Goal: Task Accomplishment & Management: Manage account settings

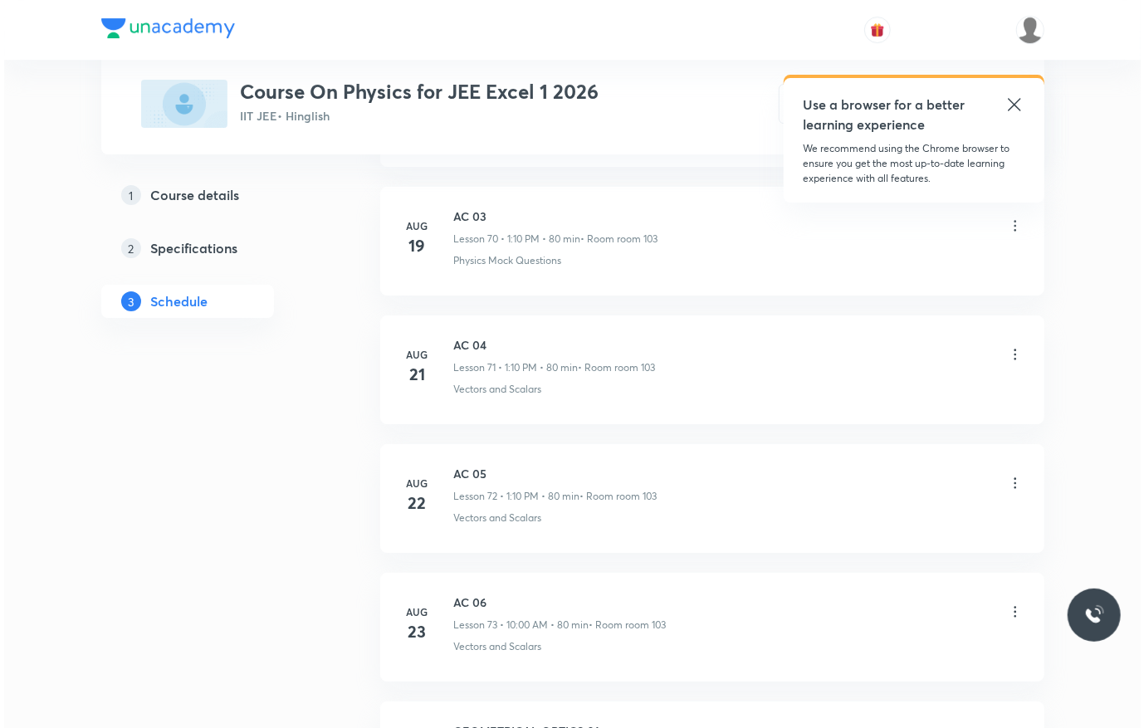
scroll to position [10427, 0]
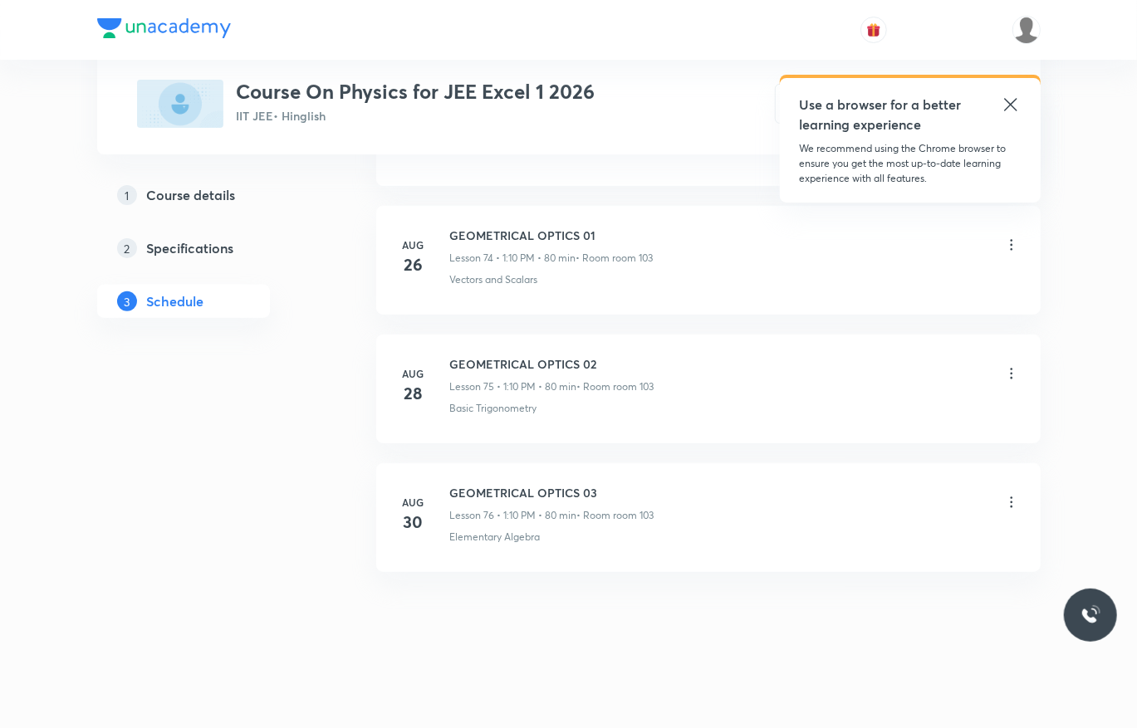
click at [1008, 502] on icon at bounding box center [1011, 502] width 17 height 17
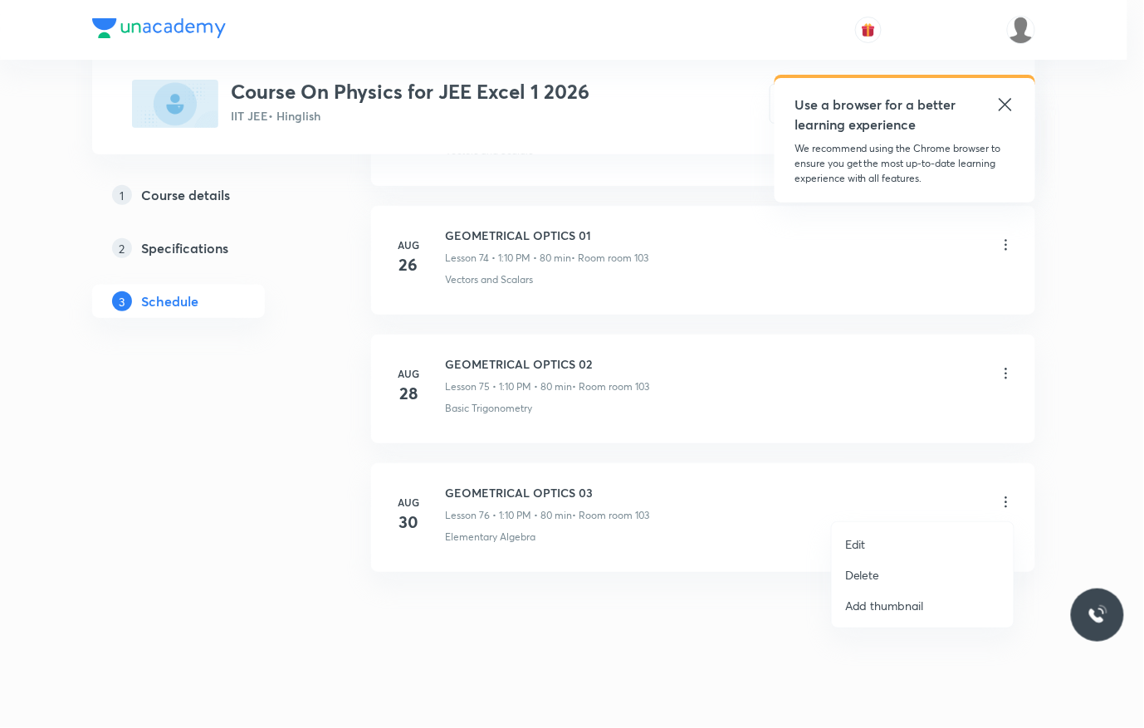
click at [931, 531] on li "Edit" at bounding box center [923, 544] width 182 height 31
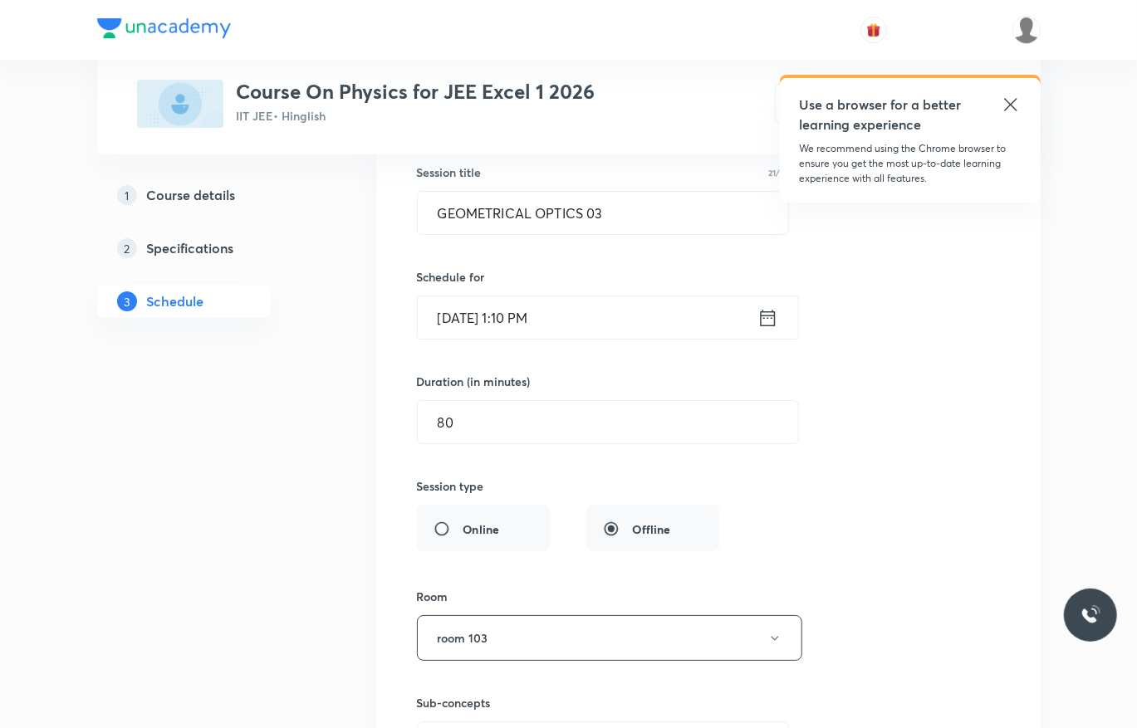
scroll to position [9953, 0]
click at [649, 341] on input "[DATE] 1:10 PM" at bounding box center [588, 320] width 340 height 42
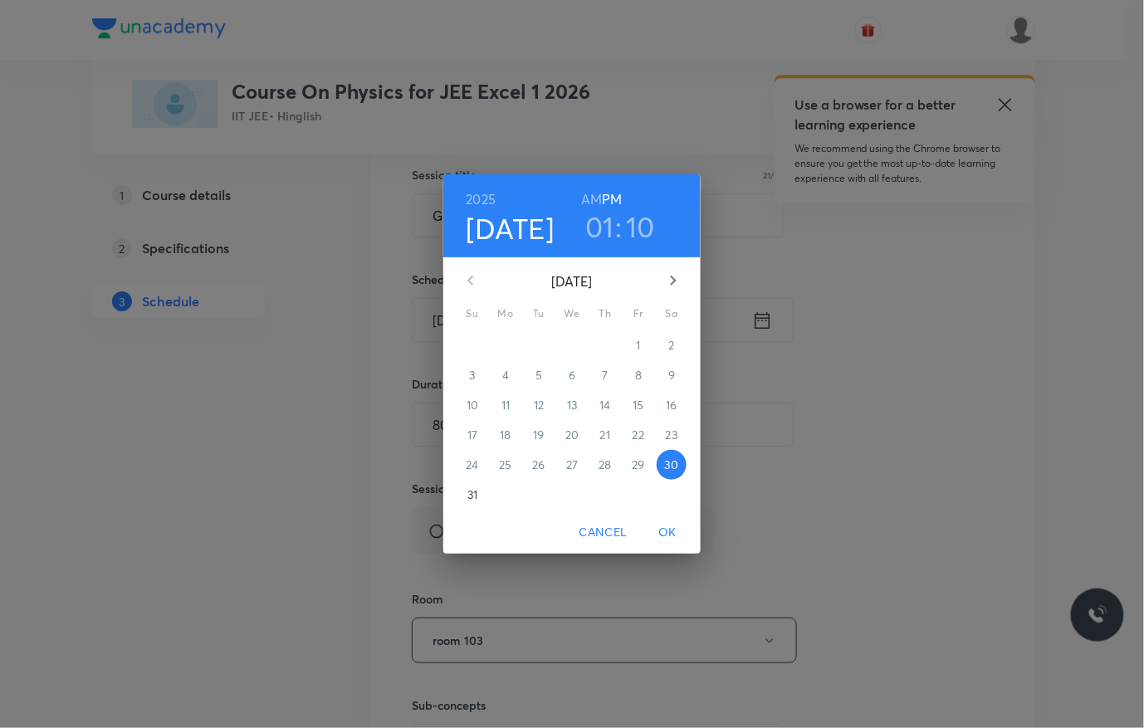
click at [589, 203] on h6 "AM" at bounding box center [591, 199] width 21 height 23
click at [598, 220] on h3 "01" at bounding box center [599, 226] width 29 height 35
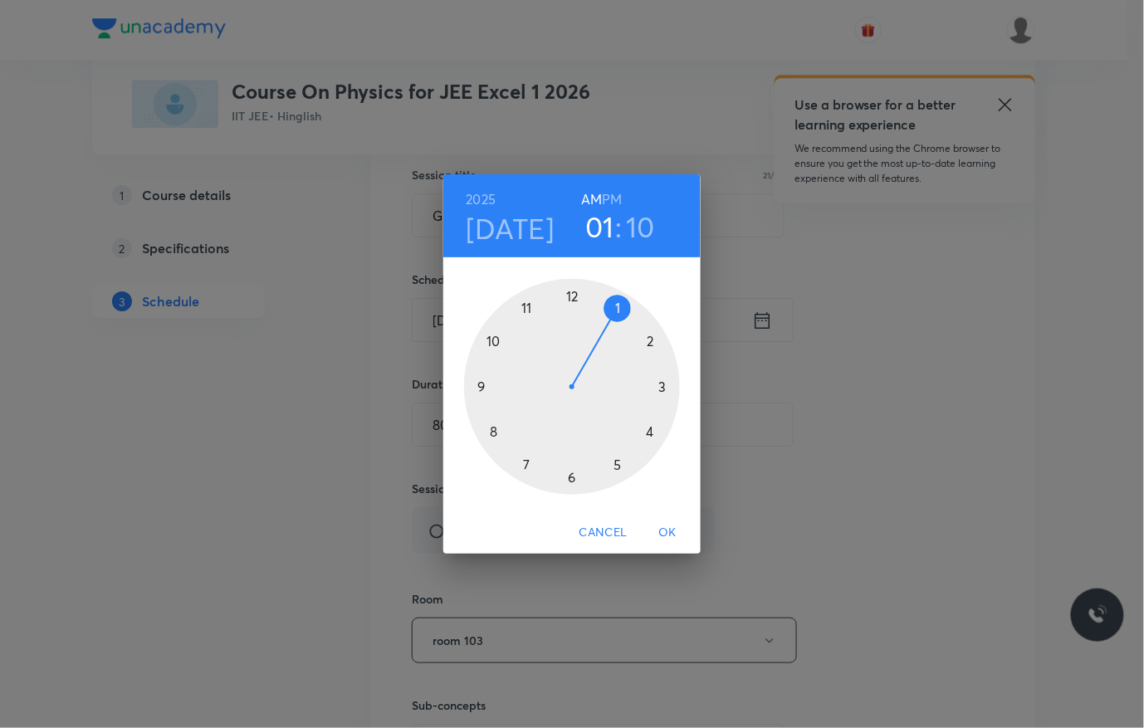
click at [493, 337] on div at bounding box center [572, 387] width 216 height 216
click at [569, 296] on div at bounding box center [572, 387] width 216 height 216
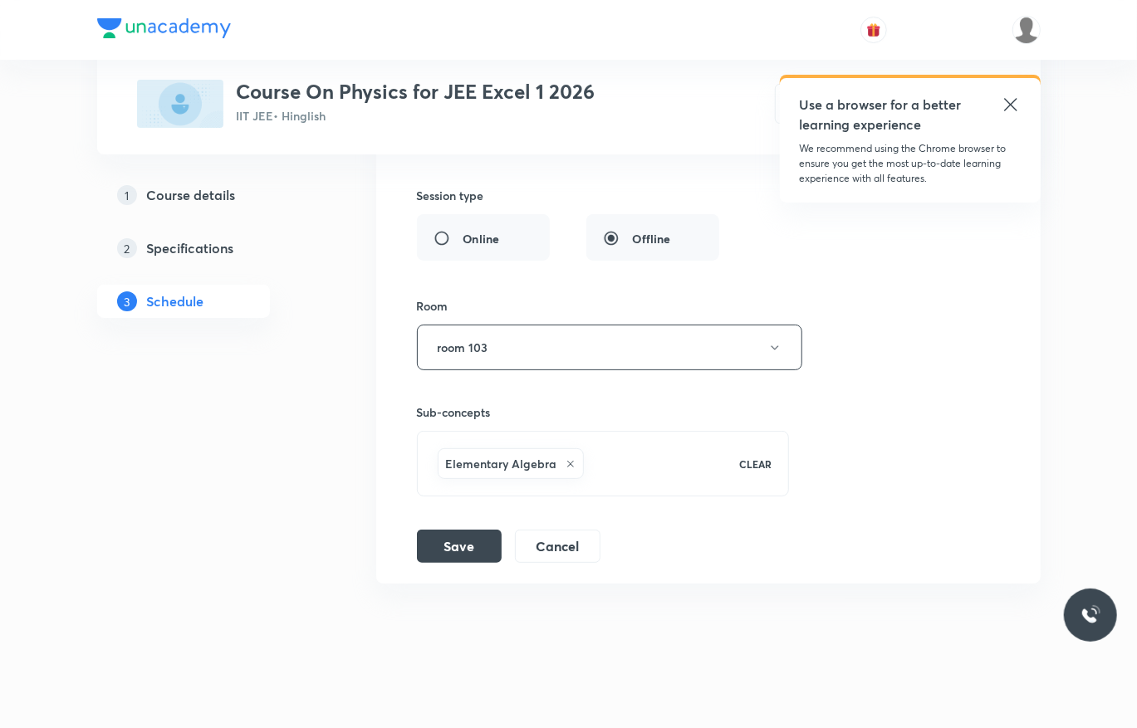
scroll to position [10251, 0]
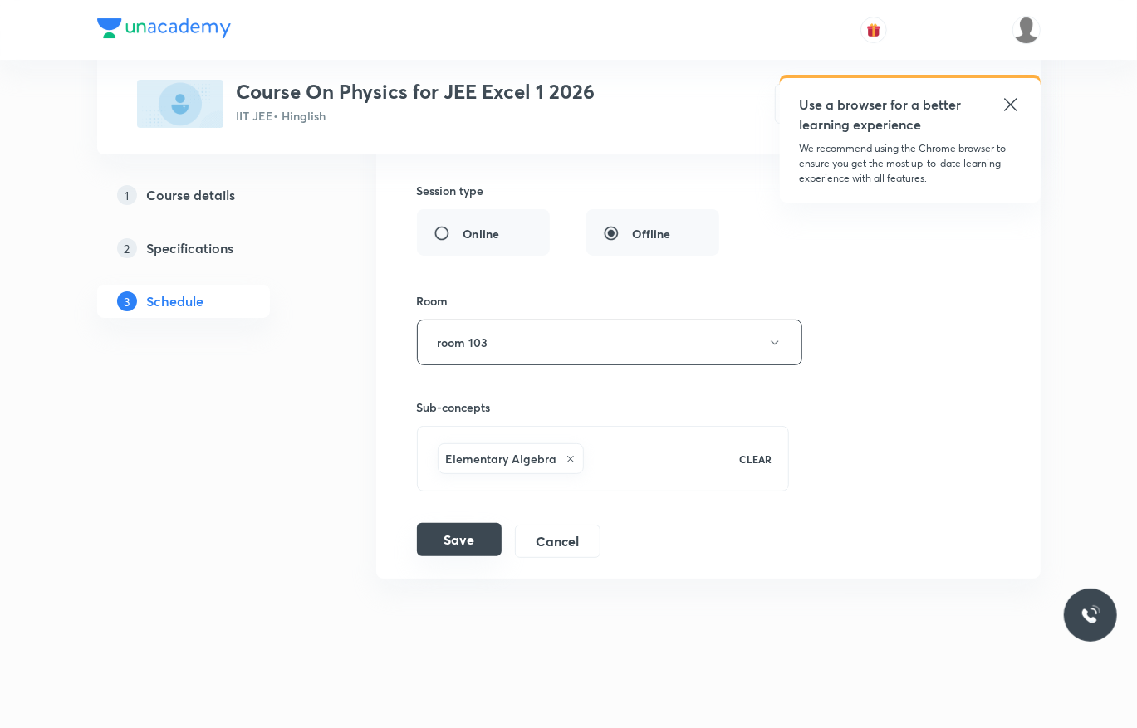
click at [469, 556] on button "Save" at bounding box center [459, 539] width 85 height 33
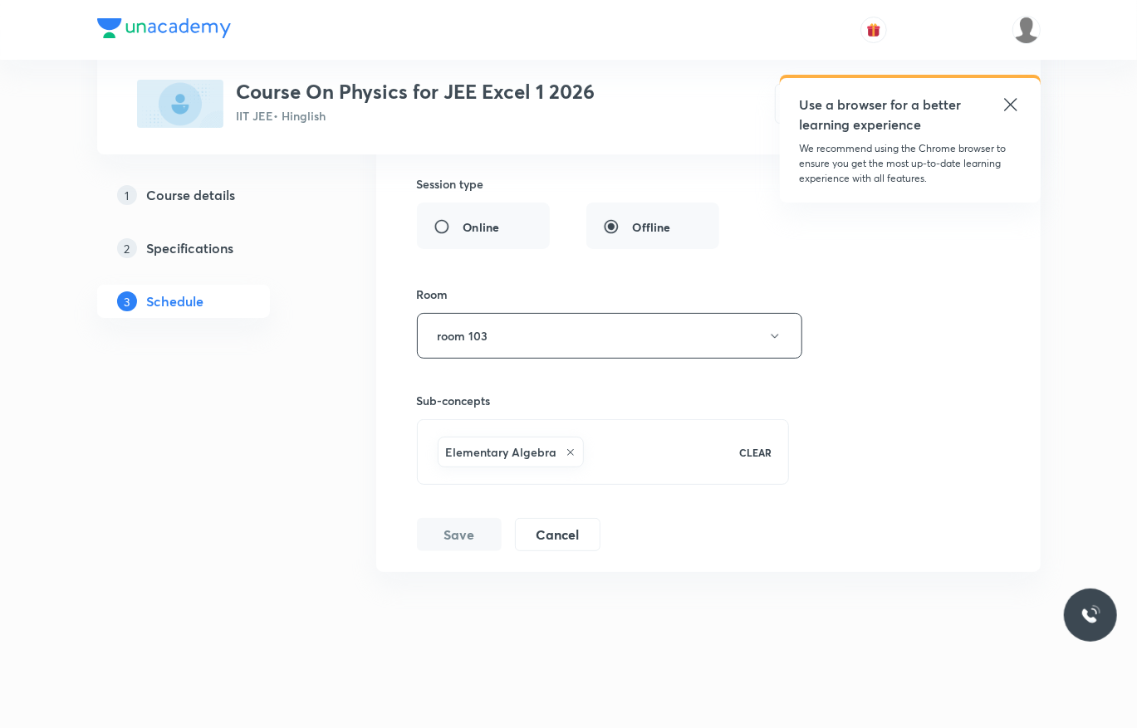
scroll to position [9661, 0]
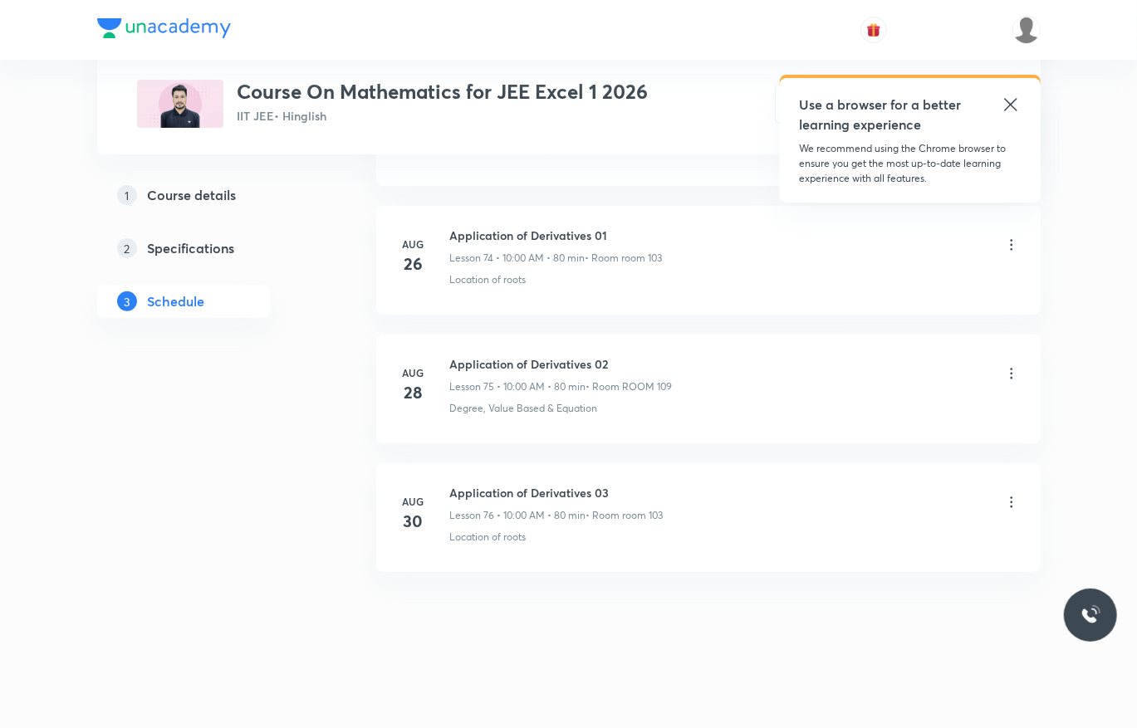
click at [1007, 502] on icon at bounding box center [1011, 502] width 17 height 17
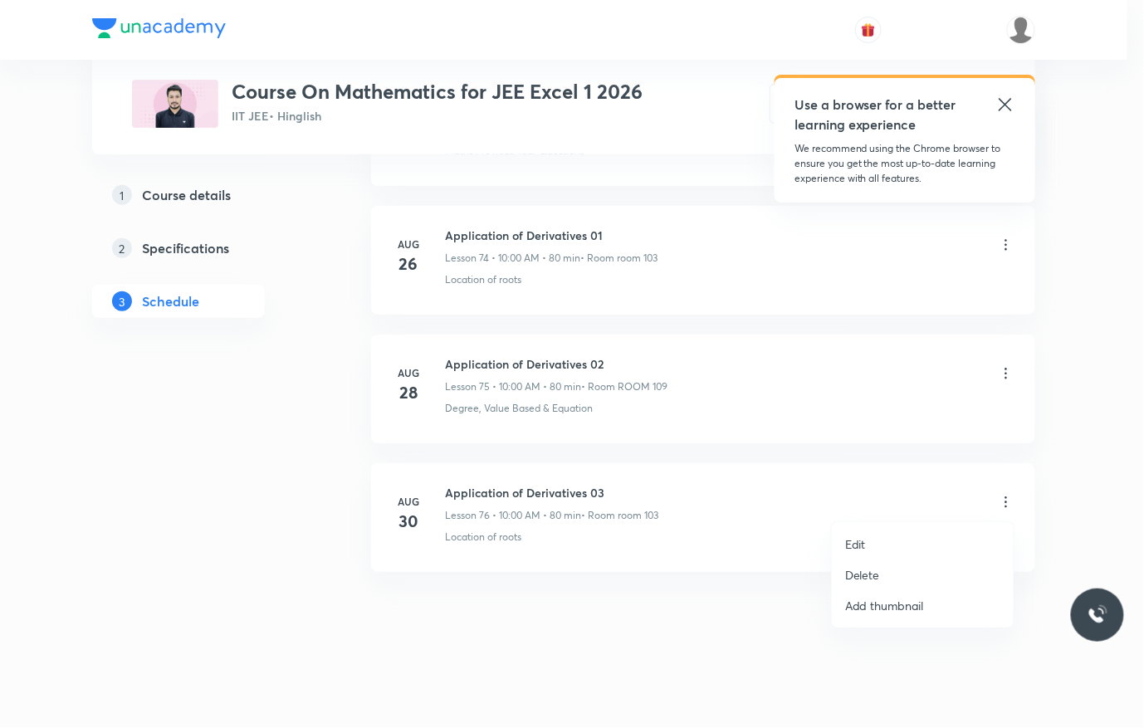
click at [917, 561] on li "Delete" at bounding box center [923, 575] width 182 height 31
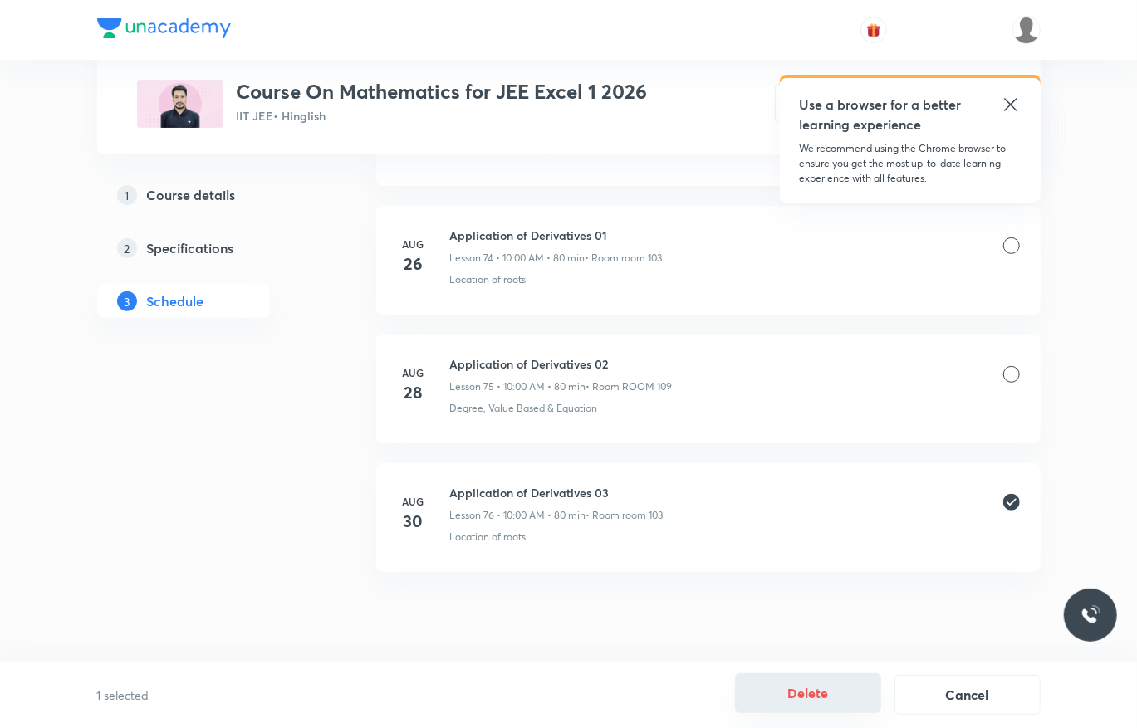
click at [822, 684] on button "Delete" at bounding box center [808, 693] width 146 height 40
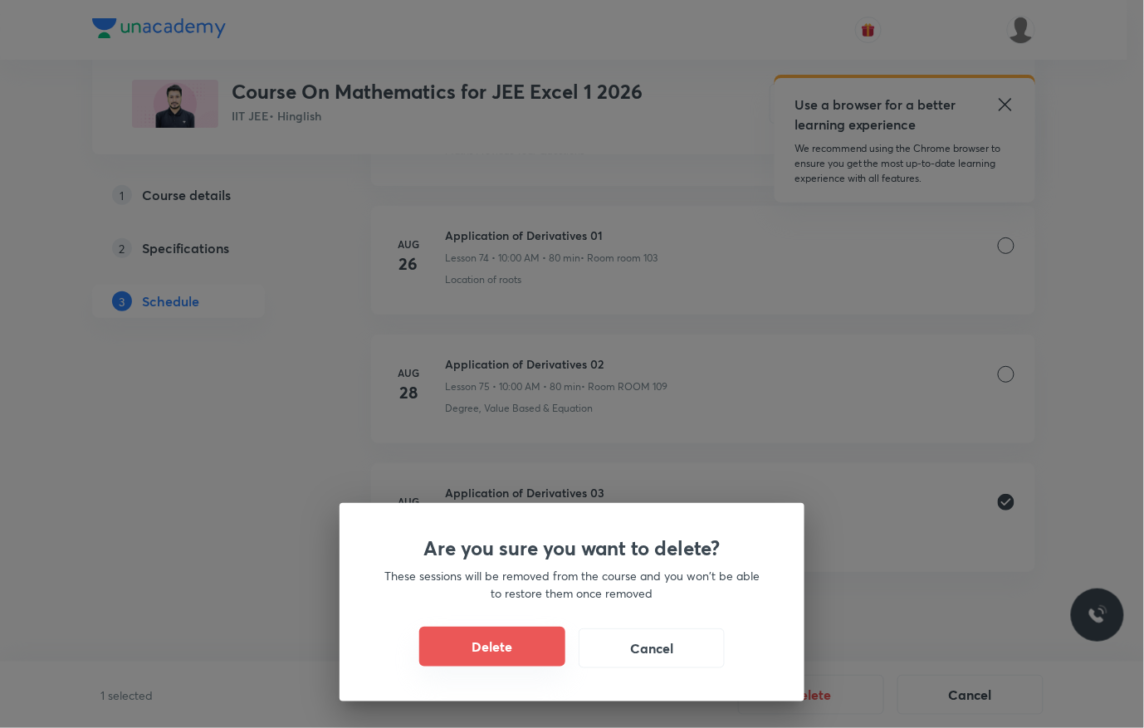
click at [519, 636] on button "Delete" at bounding box center [492, 647] width 146 height 40
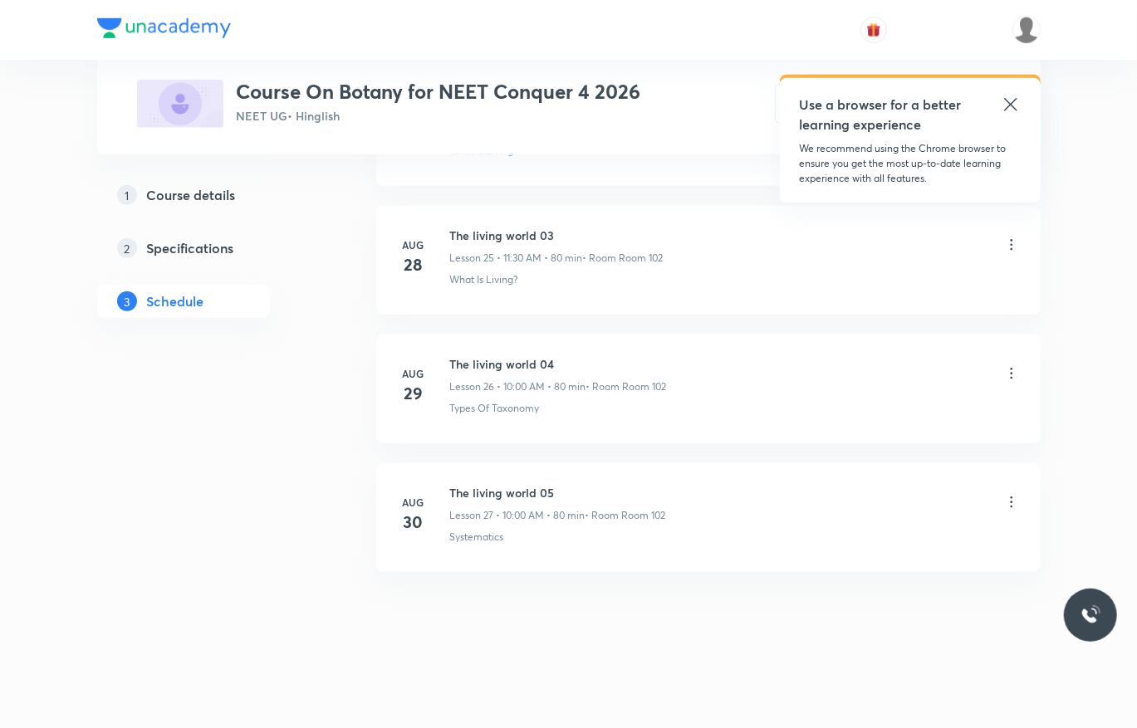
click at [1014, 502] on icon at bounding box center [1011, 502] width 17 height 17
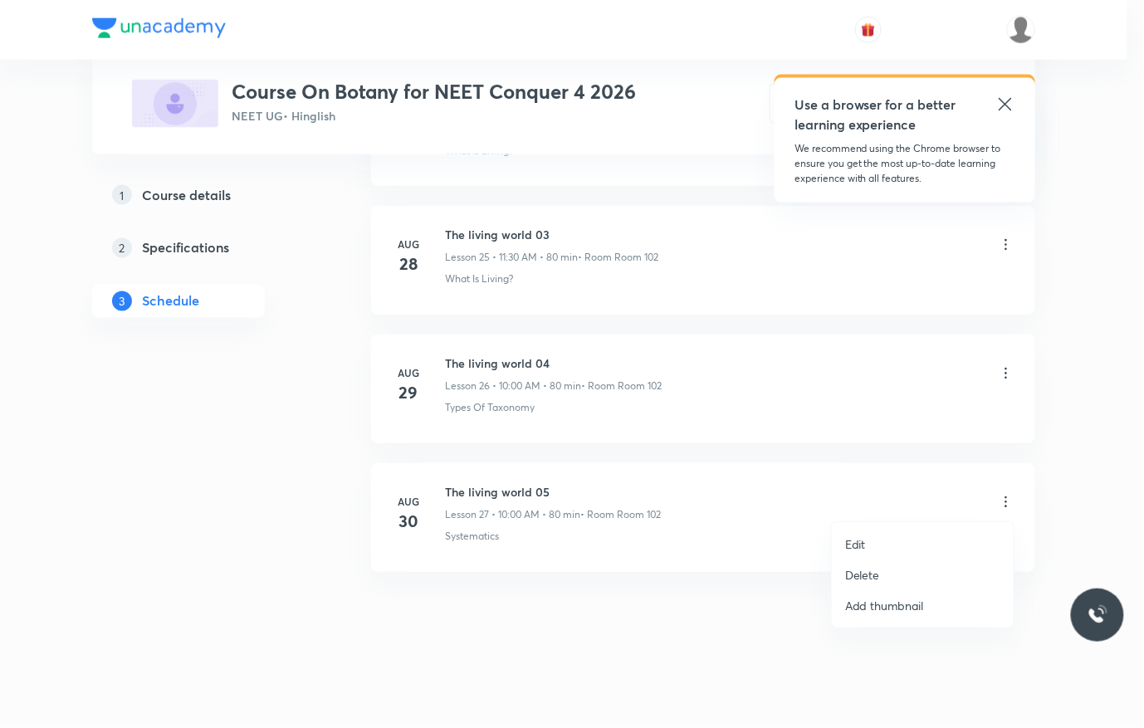
click at [921, 536] on li "Edit" at bounding box center [923, 544] width 182 height 31
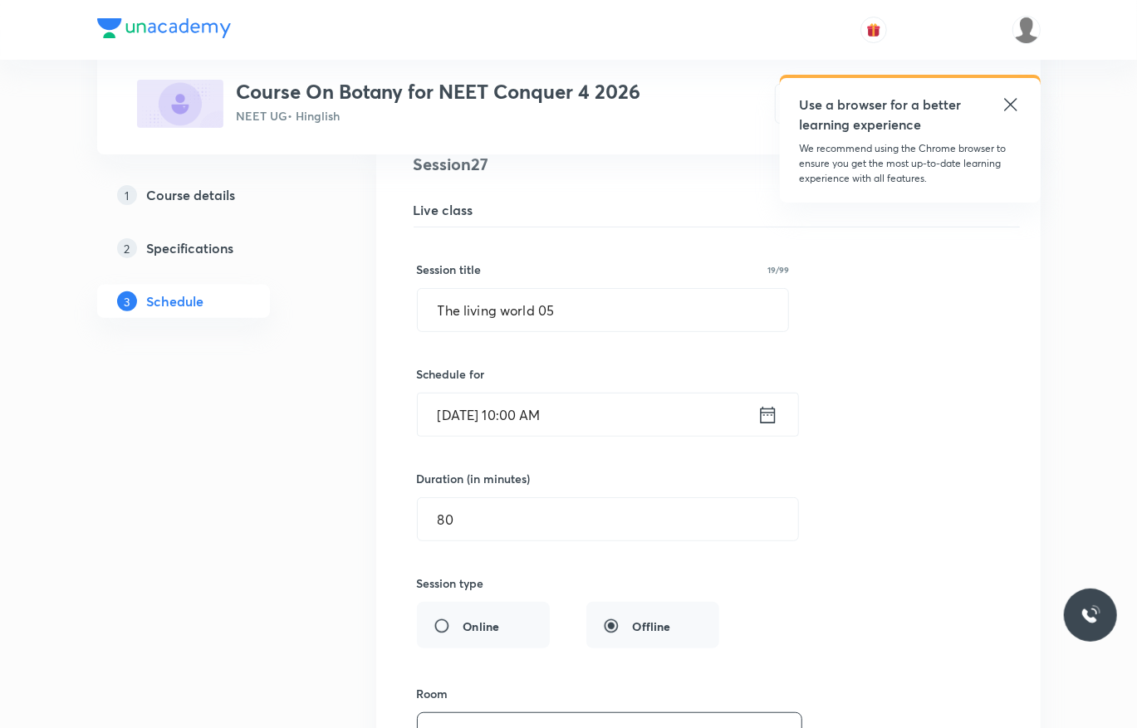
scroll to position [3552, 0]
click at [638, 316] on input "The living world 05" at bounding box center [603, 312] width 371 height 42
paste input "biological classification"
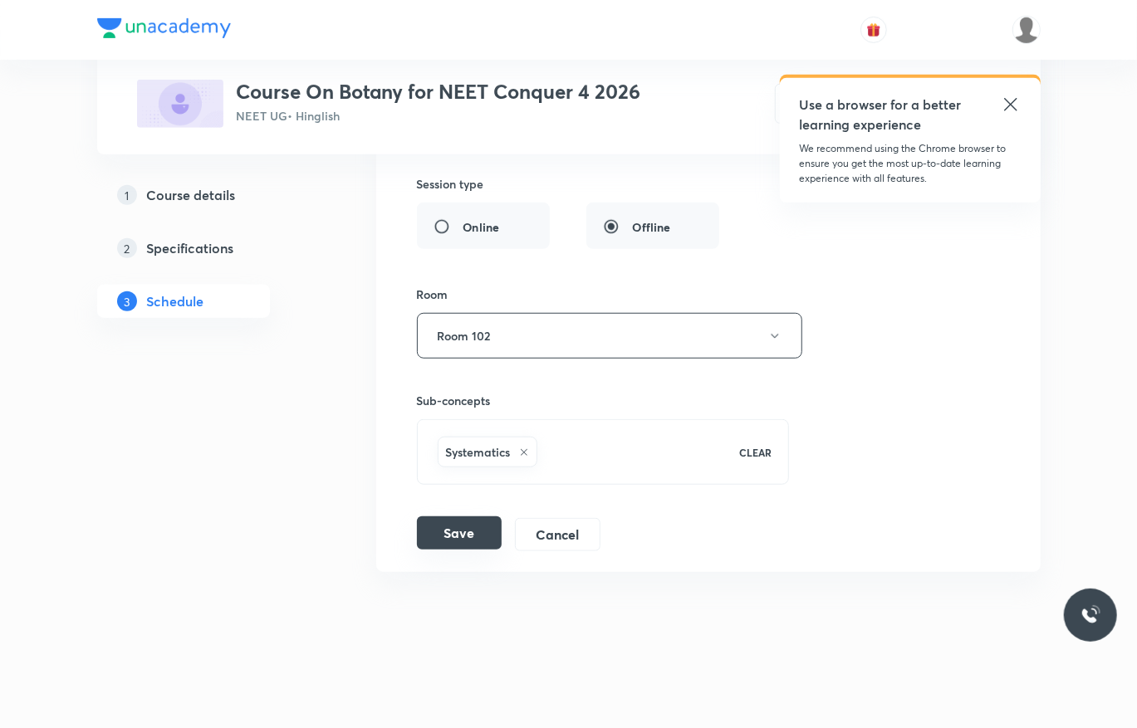
type input "biological classification 01"
click at [482, 545] on button "Save" at bounding box center [459, 532] width 85 height 33
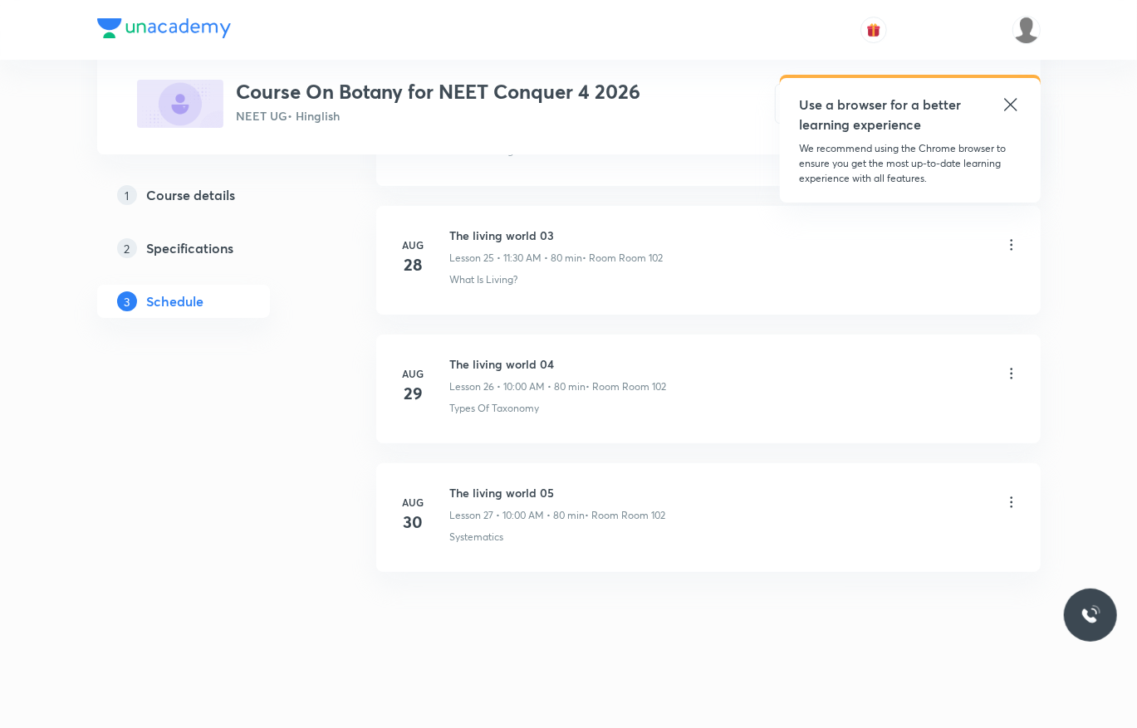
scroll to position [3328, 0]
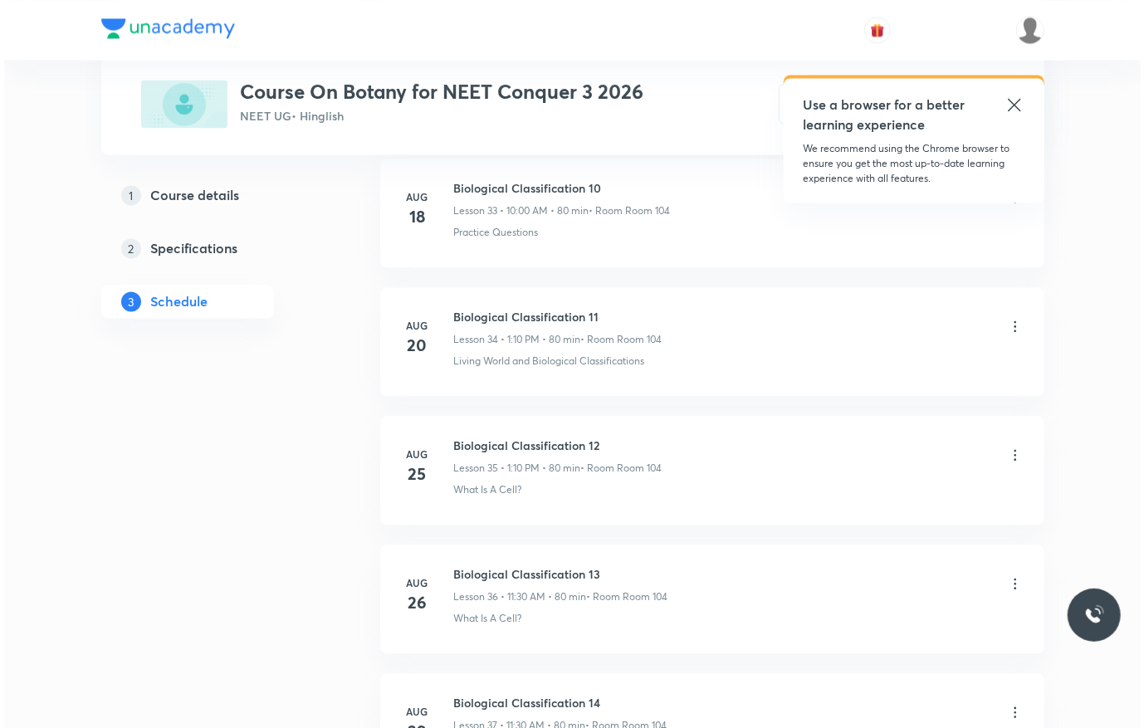
scroll to position [5517, 0]
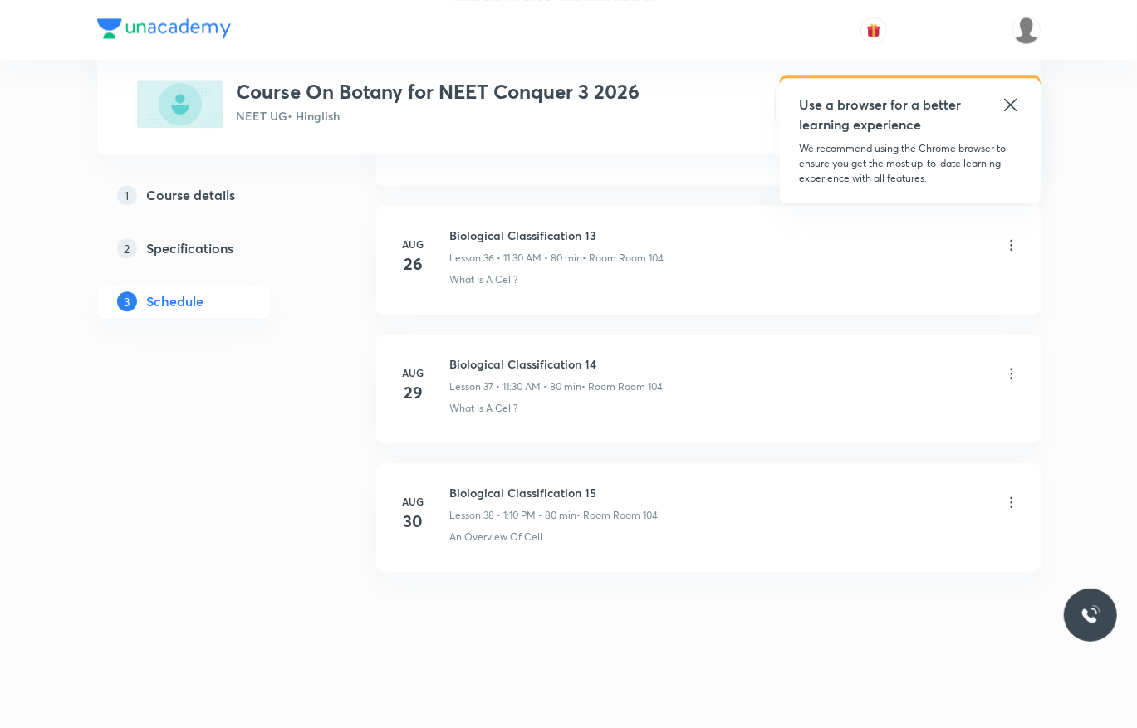
click at [1013, 502] on icon at bounding box center [1011, 502] width 17 height 17
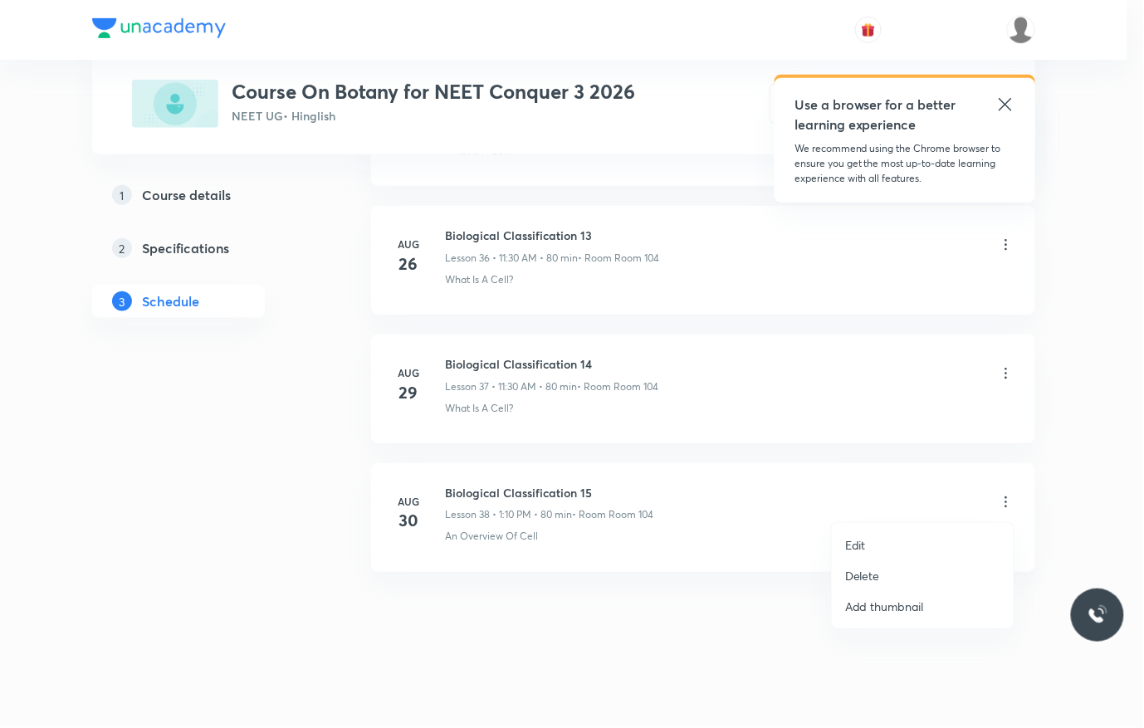
click at [918, 538] on li "Edit" at bounding box center [923, 545] width 182 height 31
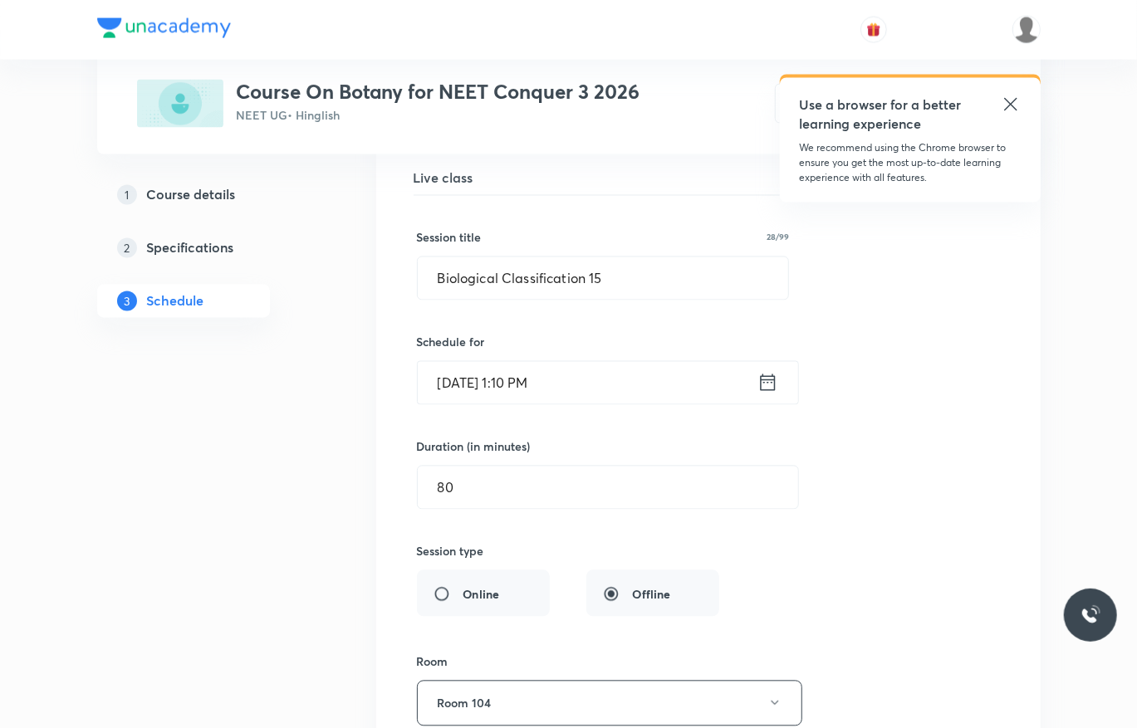
scroll to position [5001, 0]
click at [665, 297] on input "Biological Classification 15" at bounding box center [603, 279] width 371 height 42
paste input "plant kingdom"
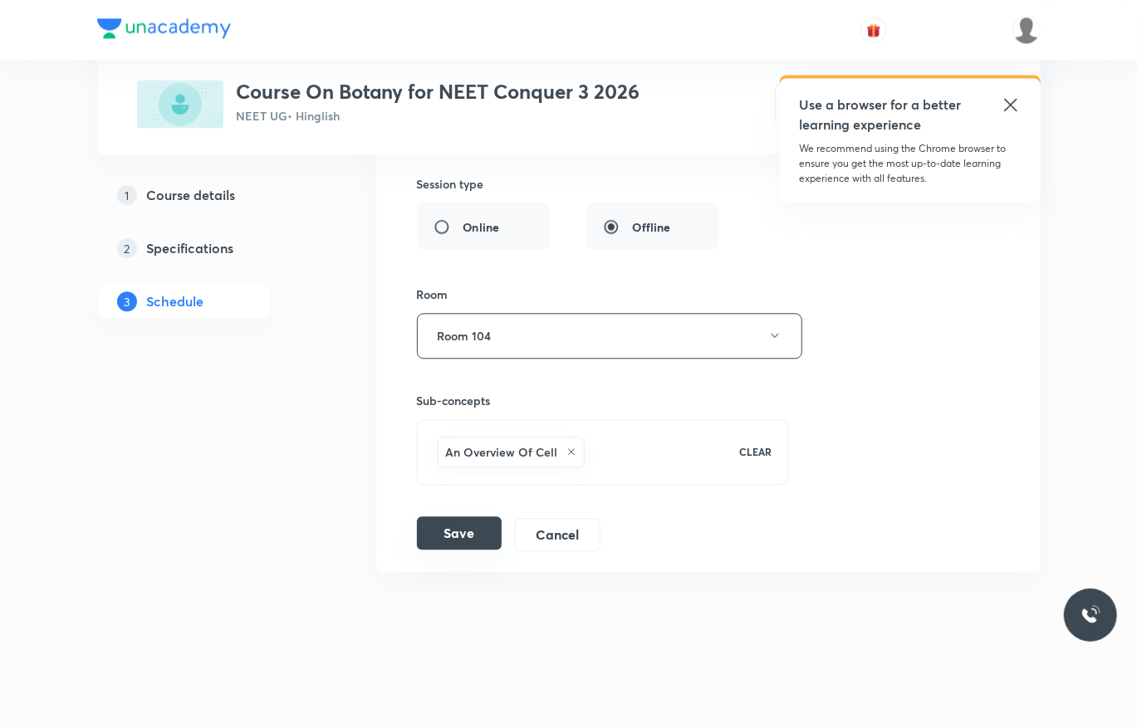
type input "plant kingdom 01"
click at [472, 528] on button "Save" at bounding box center [459, 532] width 85 height 33
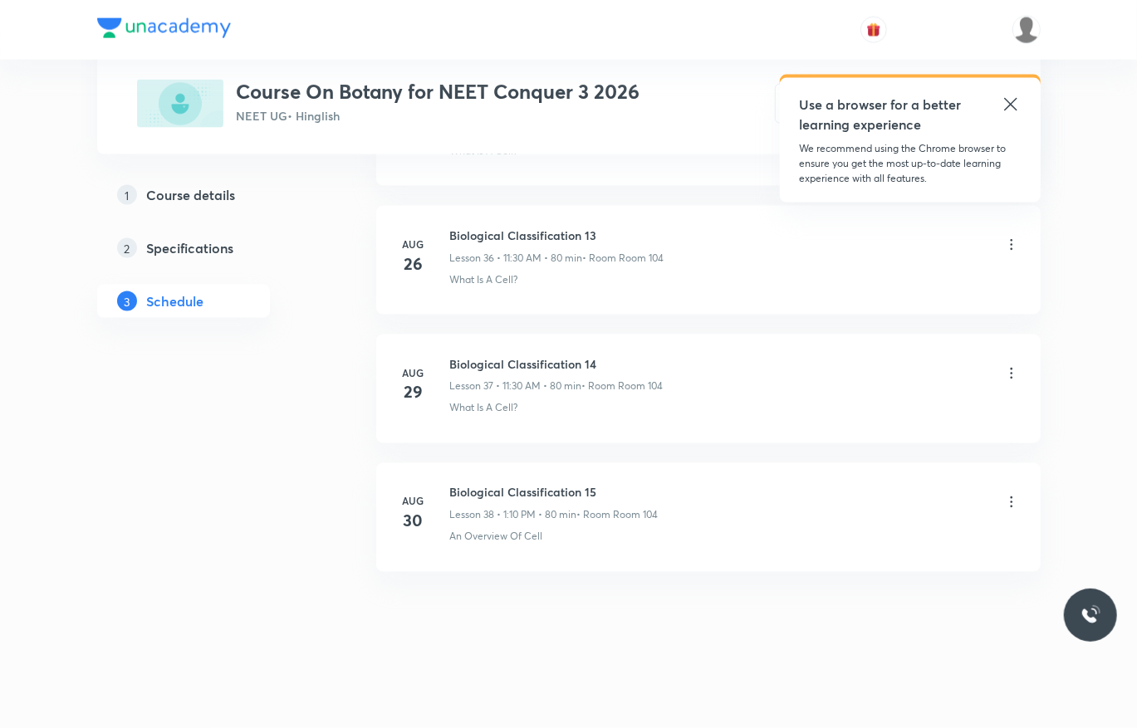
scroll to position [4752, 0]
